Goal: Information Seeking & Learning: Learn about a topic

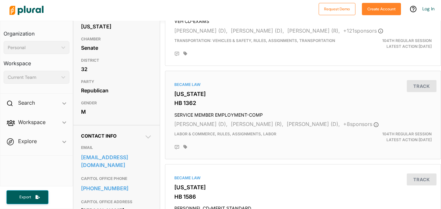
scroll to position [122, 0]
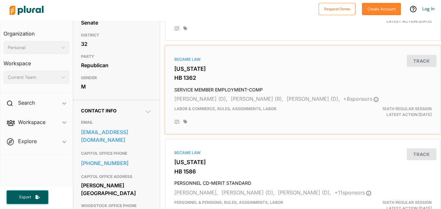
click at [191, 69] on h3 "[US_STATE]" at bounding box center [302, 69] width 257 height 6
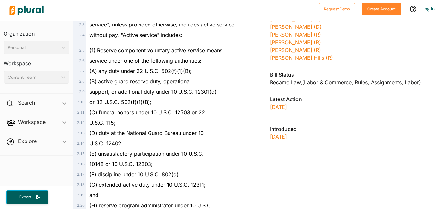
scroll to position [363, 0]
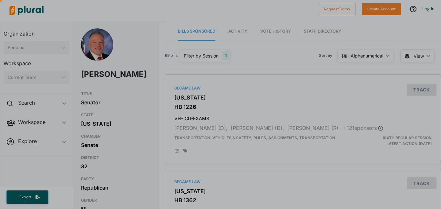
click at [374, 58] on div at bounding box center [220, 42] width 441 height 84
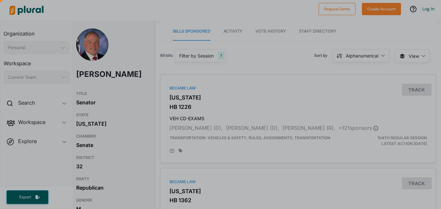
click at [379, 57] on div at bounding box center [220, 42] width 441 height 84
click at [383, 55] on div at bounding box center [220, 42] width 441 height 84
click at [413, 55] on div at bounding box center [220, 42] width 441 height 84
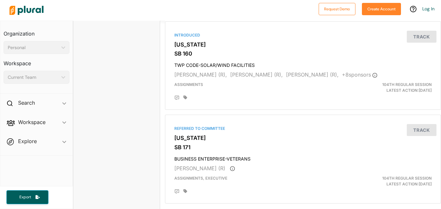
scroll to position [1772, 0]
